Goal: Task Accomplishment & Management: Use online tool/utility

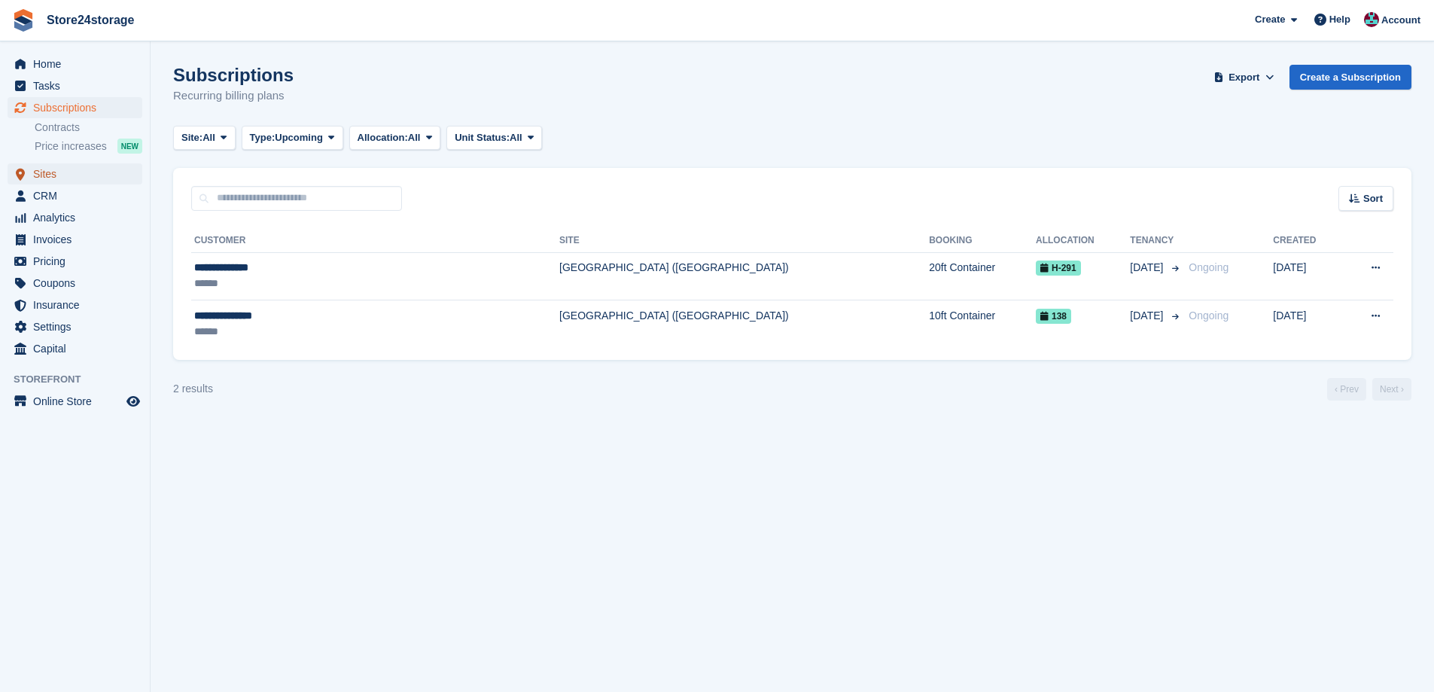
click at [60, 169] on span "Sites" at bounding box center [78, 173] width 90 height 21
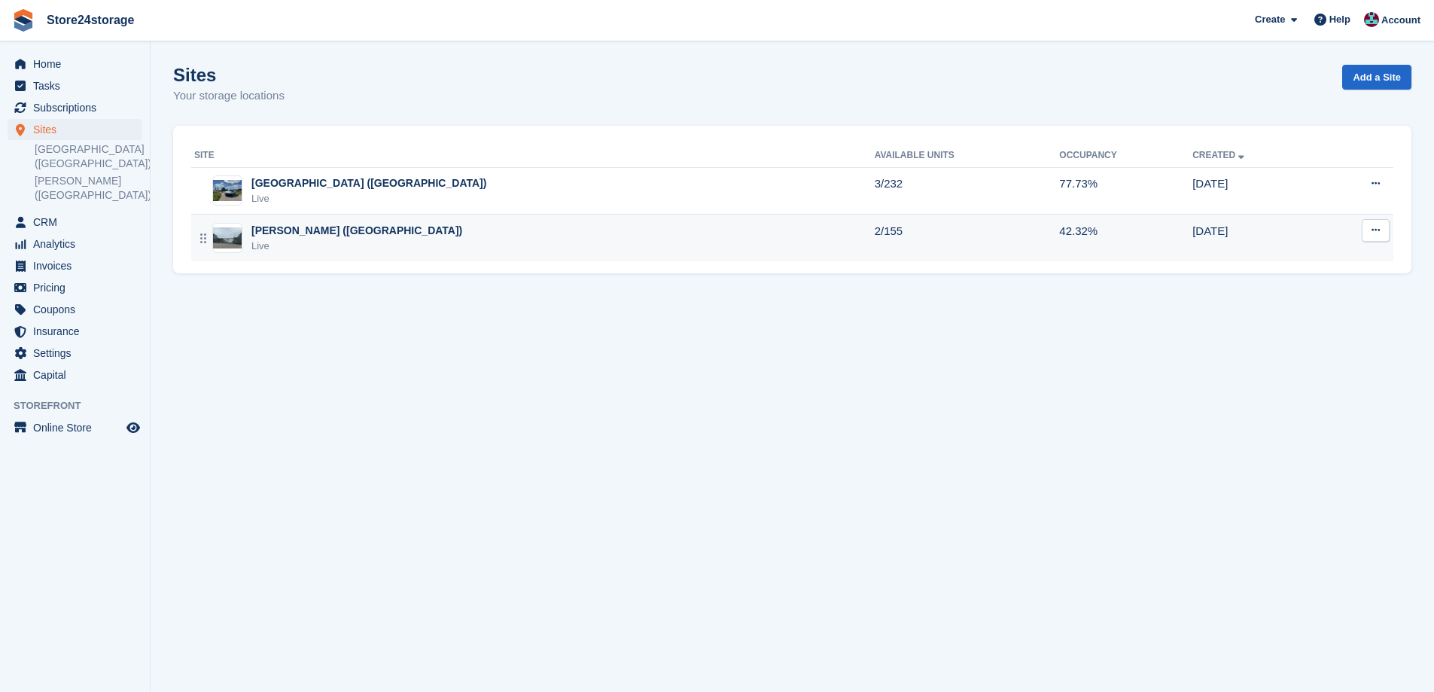
click at [333, 236] on div "[PERSON_NAME] ([GEOGRAPHIC_DATA])" at bounding box center [356, 231] width 211 height 16
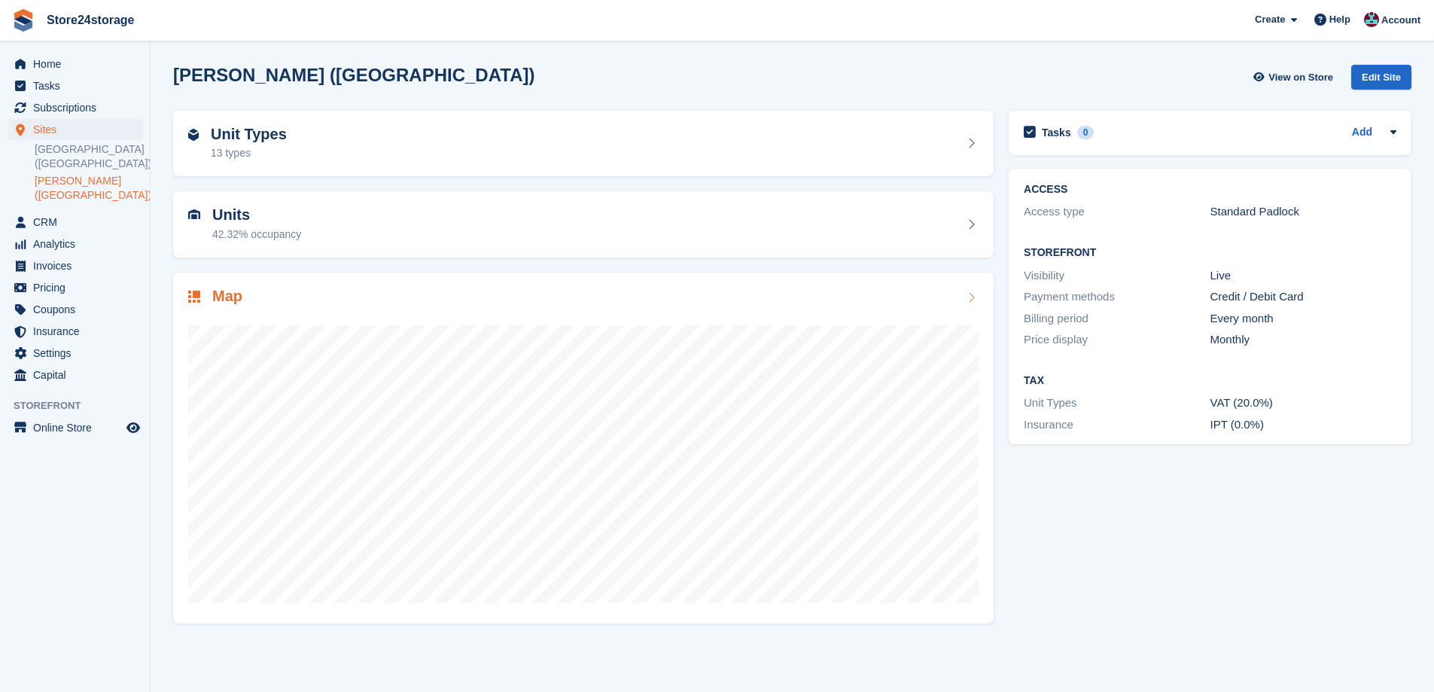
click at [348, 305] on div "Map" at bounding box center [583, 297] width 790 height 20
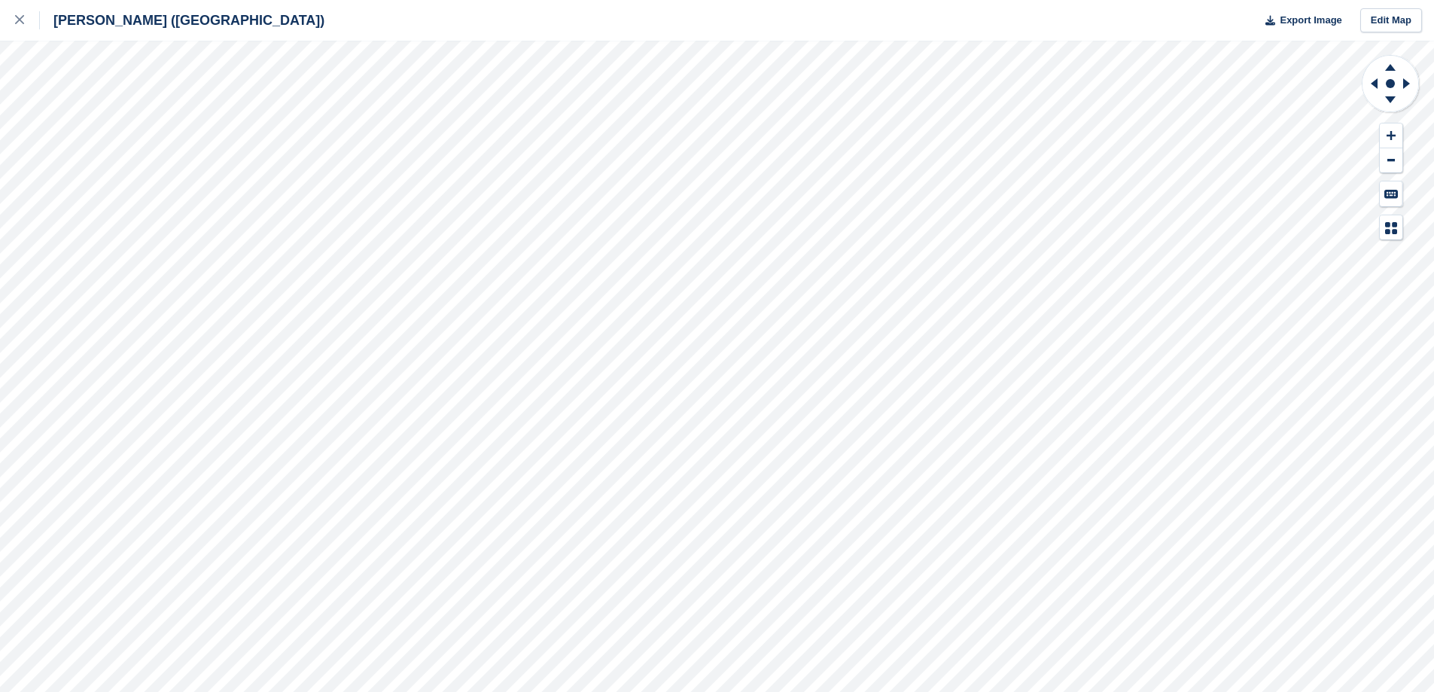
click at [1285, 35] on div "Warley Brentwood (Essex) Export Image Edit Map" at bounding box center [717, 20] width 1434 height 41
click at [1288, 29] on button "Export Image" at bounding box center [1299, 20] width 86 height 25
